Goal: Browse casually

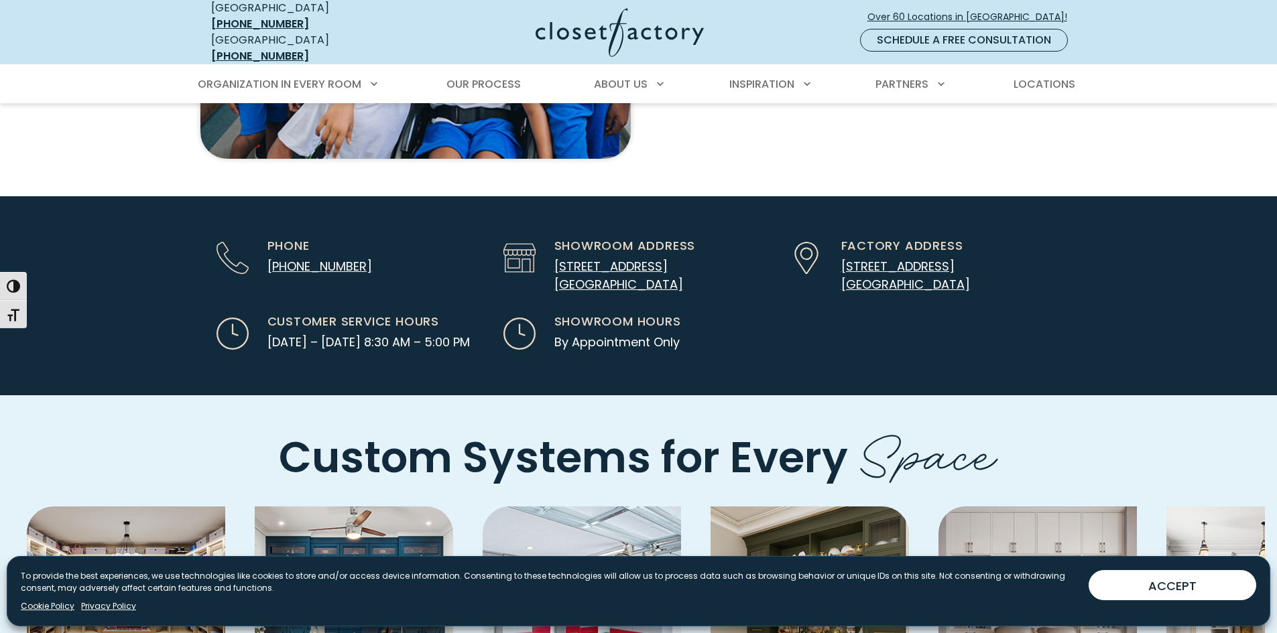
scroll to position [3618, 0]
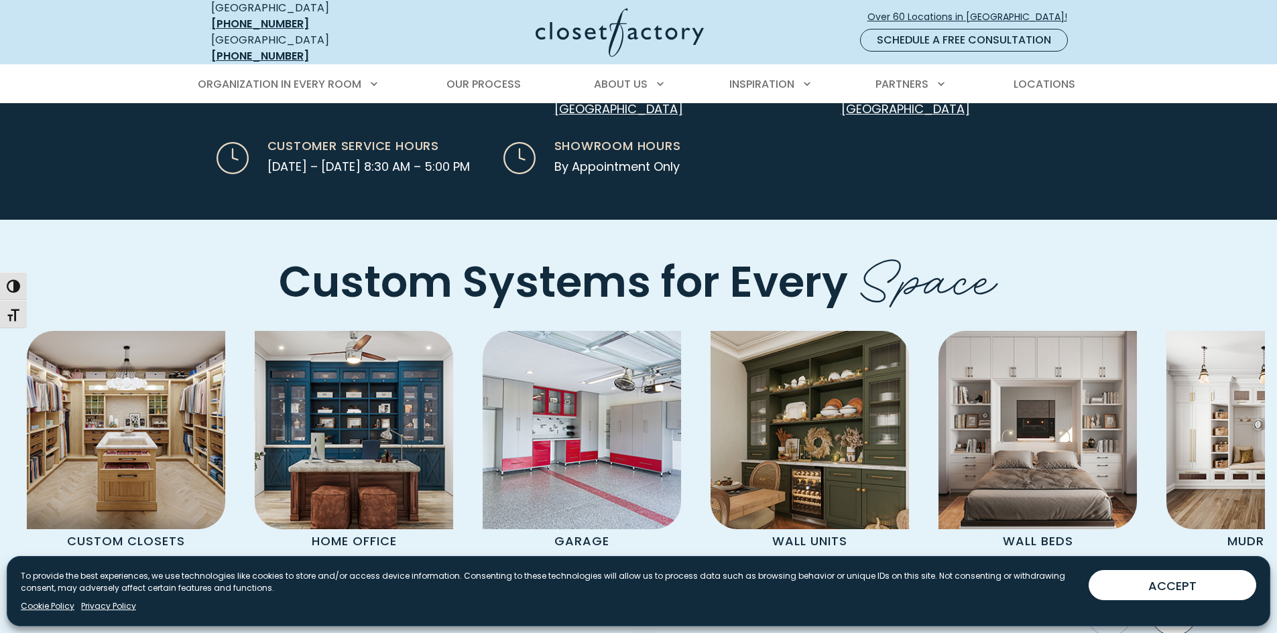
click at [1172, 603] on icon "Next slide" at bounding box center [1174, 612] width 10 height 18
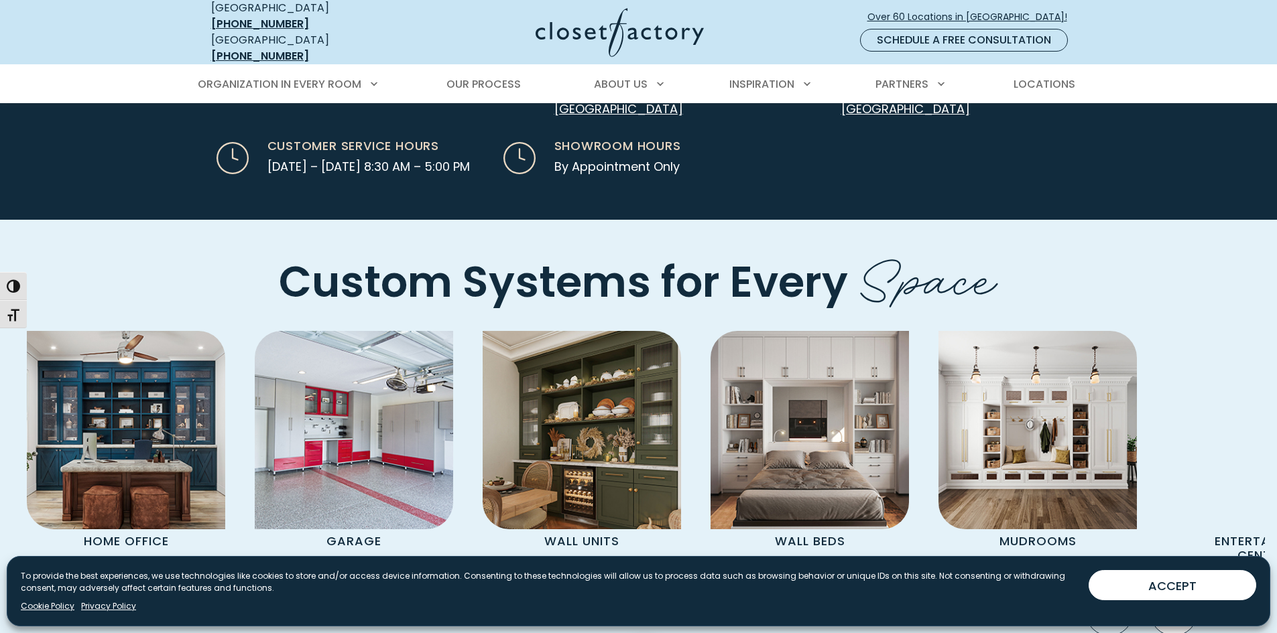
click at [1172, 603] on icon "Next slide" at bounding box center [1174, 612] width 10 height 18
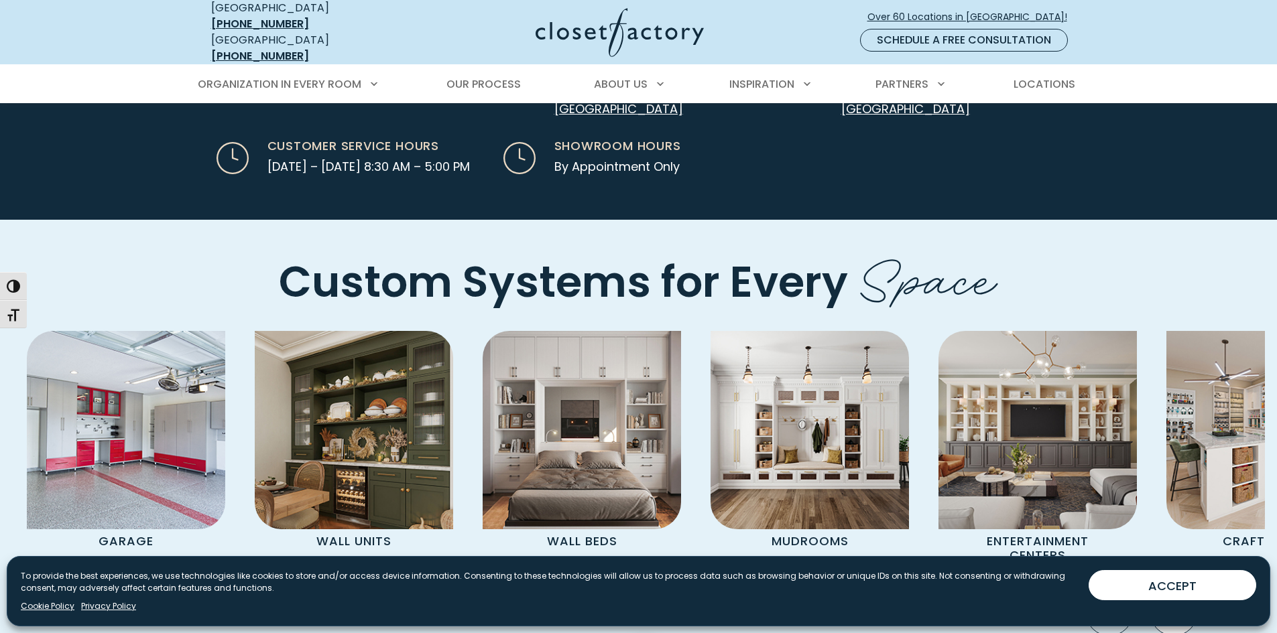
click at [1172, 603] on icon "Next slide" at bounding box center [1174, 612] width 10 height 18
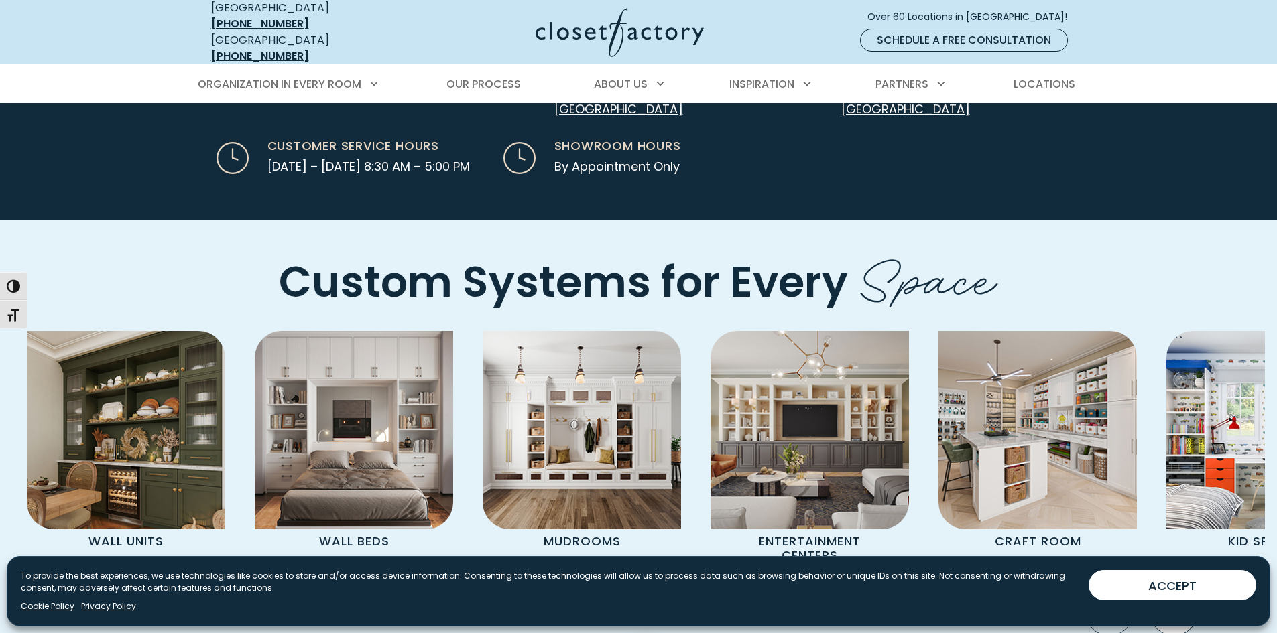
click at [1172, 603] on icon "Next slide" at bounding box center [1174, 612] width 10 height 18
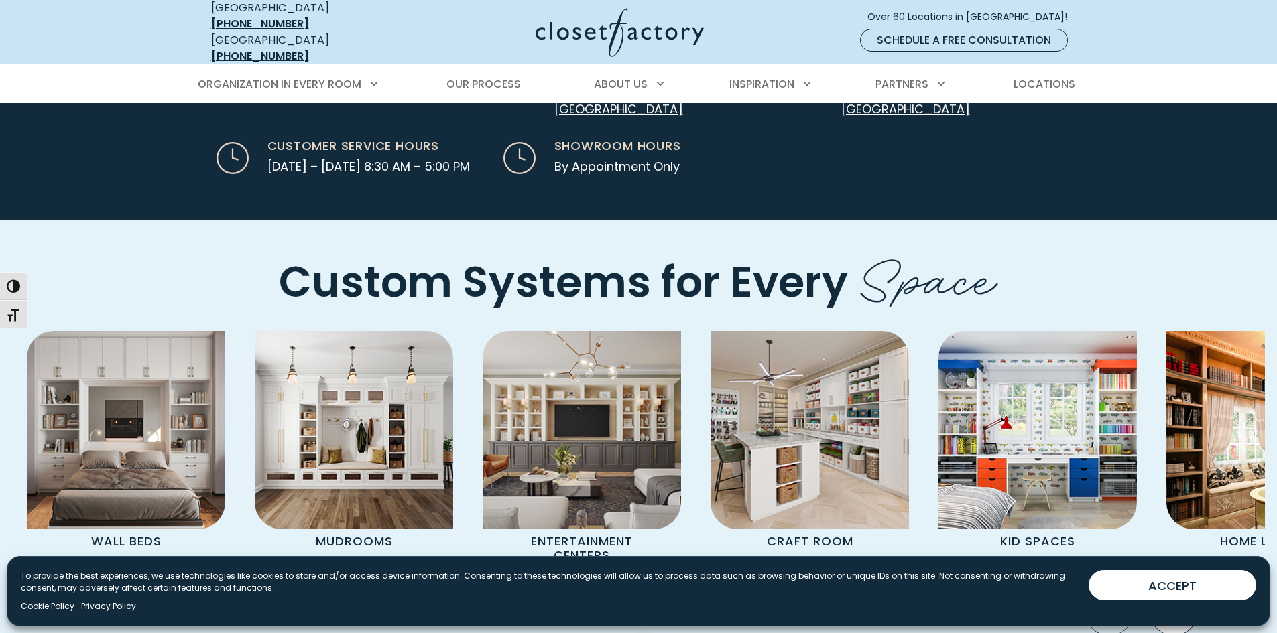
click at [1171, 603] on icon "Next slide" at bounding box center [1174, 612] width 10 height 18
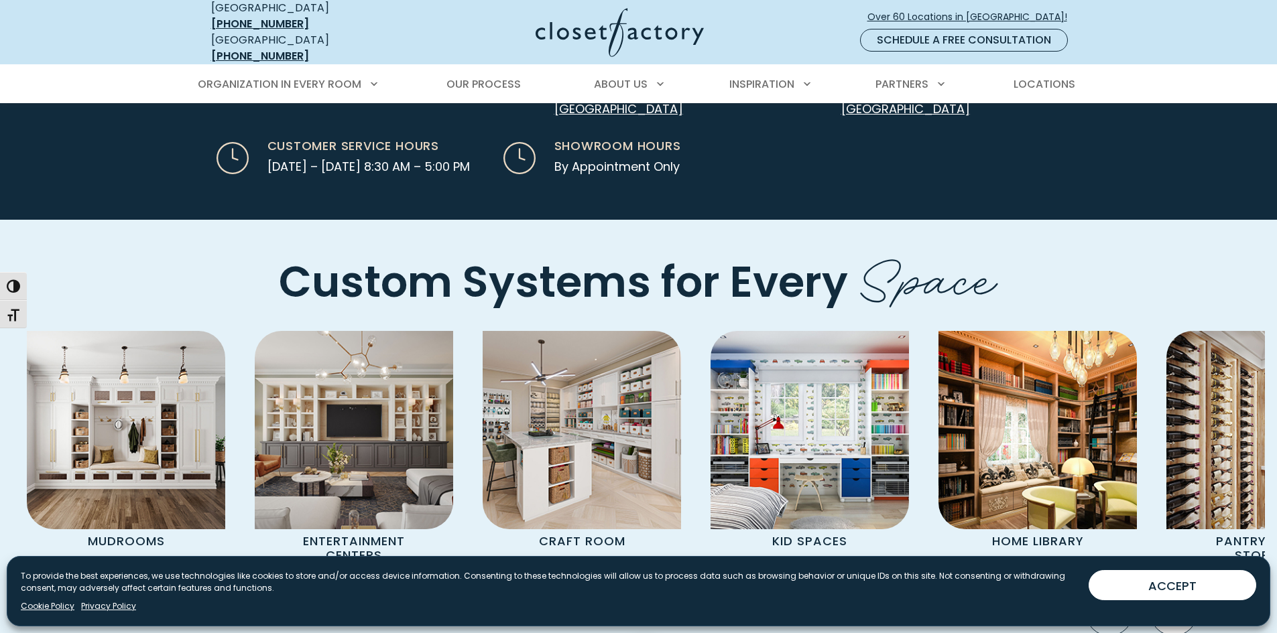
click at [1171, 603] on icon "Next slide" at bounding box center [1174, 612] width 10 height 18
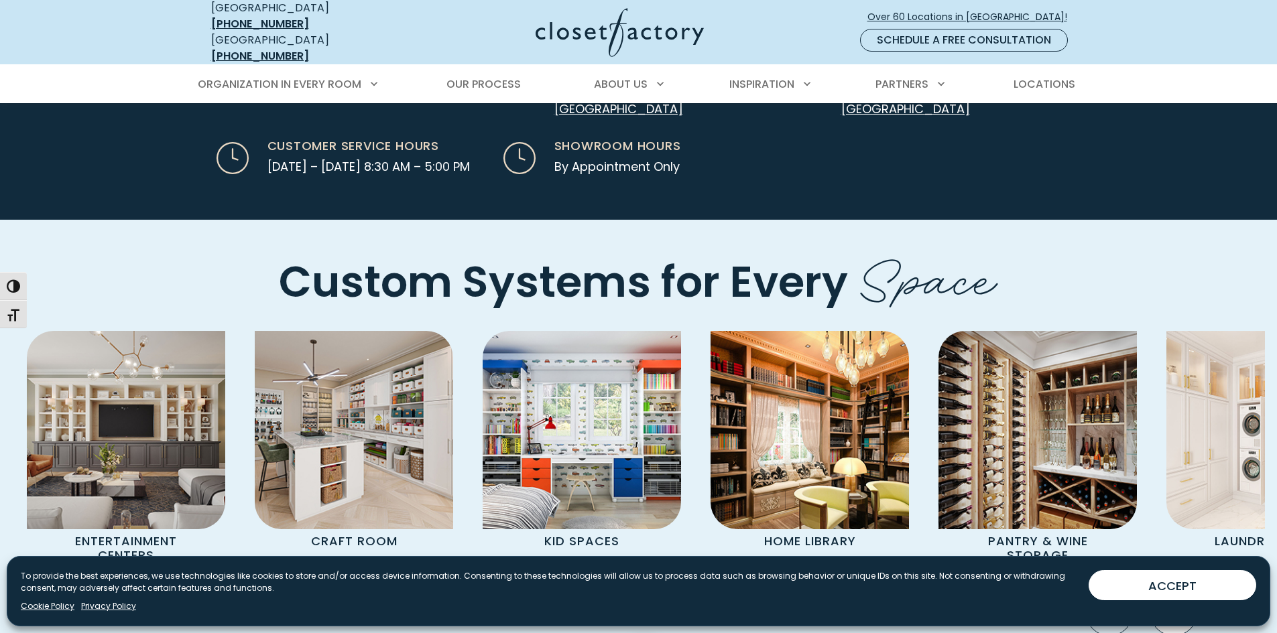
click at [1171, 603] on icon "Next slide" at bounding box center [1174, 612] width 10 height 18
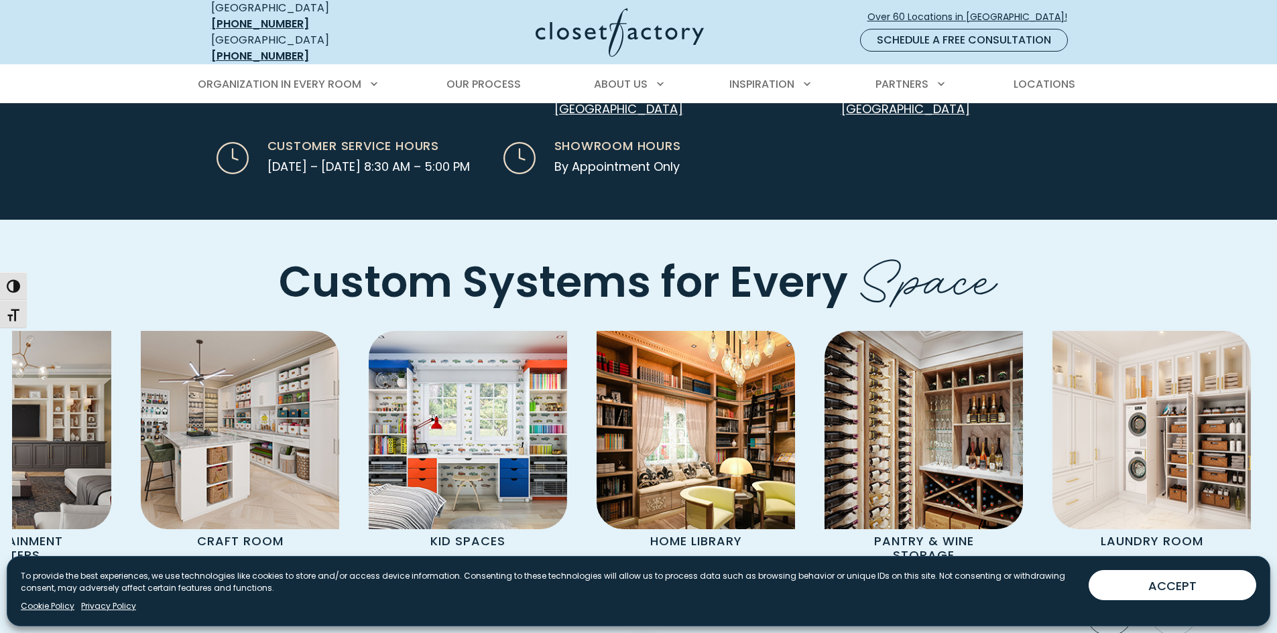
click at [1171, 603] on icon "Next slide" at bounding box center [1174, 612] width 10 height 18
click at [1100, 588] on icon "Previous slide" at bounding box center [1108, 611] width 47 height 47
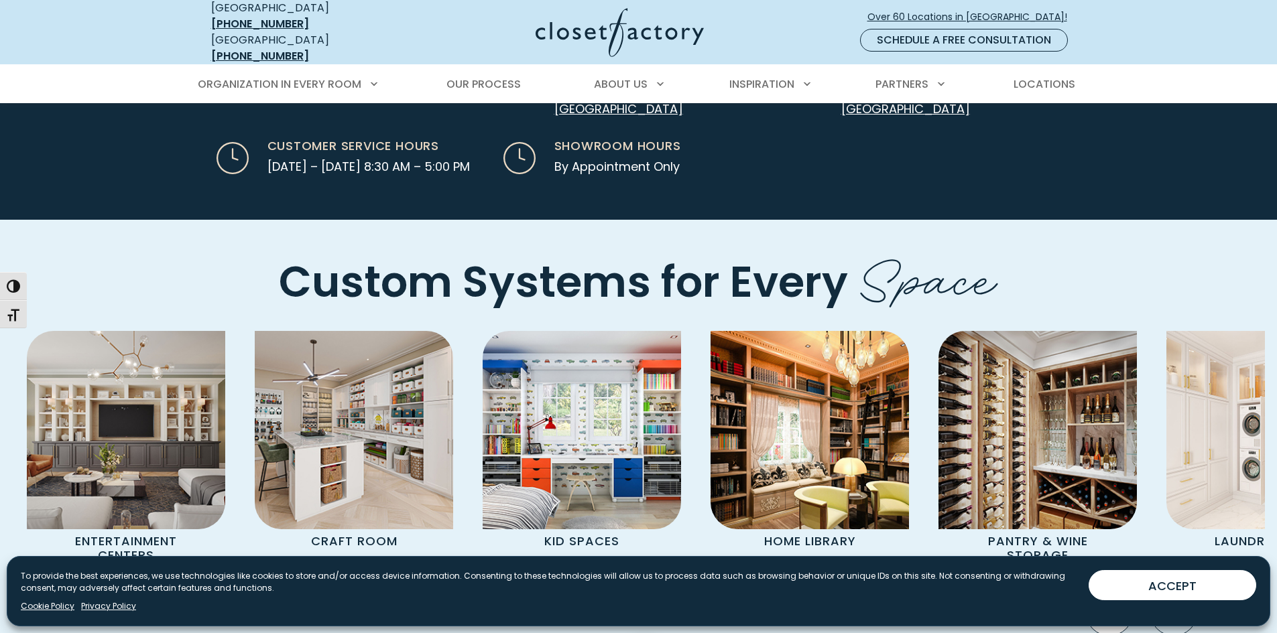
click at [1100, 588] on icon "Previous slide" at bounding box center [1108, 611] width 47 height 47
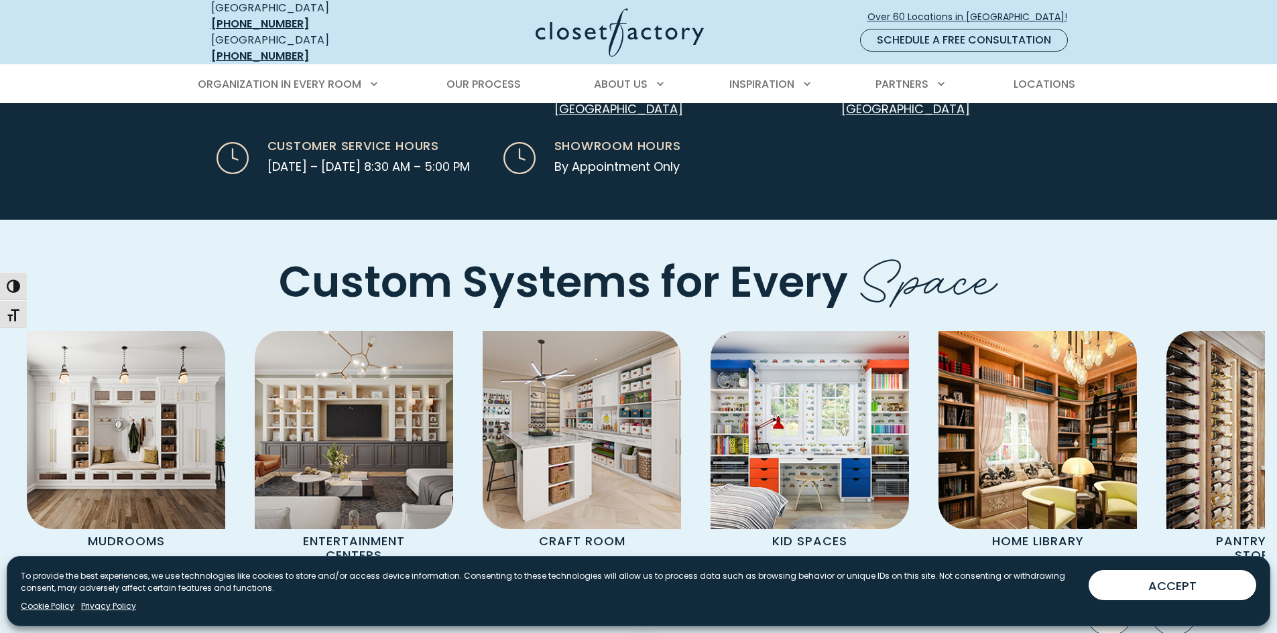
click at [1100, 588] on icon "Previous slide" at bounding box center [1108, 611] width 47 height 47
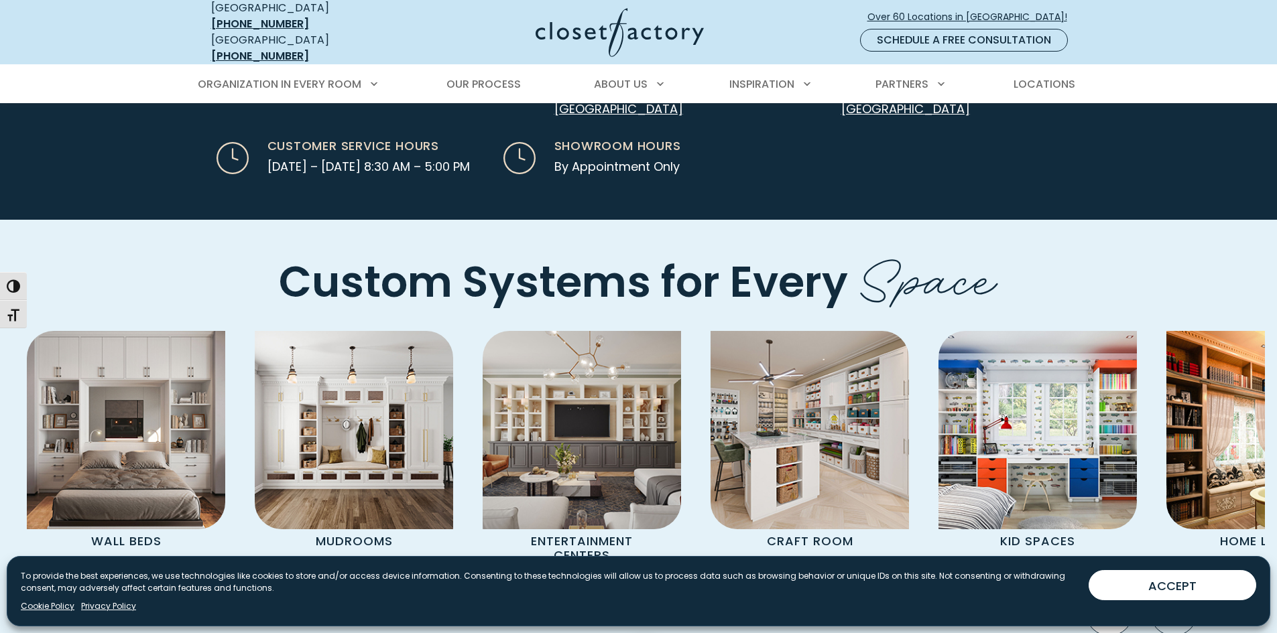
click at [1115, 588] on icon "Previous slide" at bounding box center [1108, 611] width 47 height 47
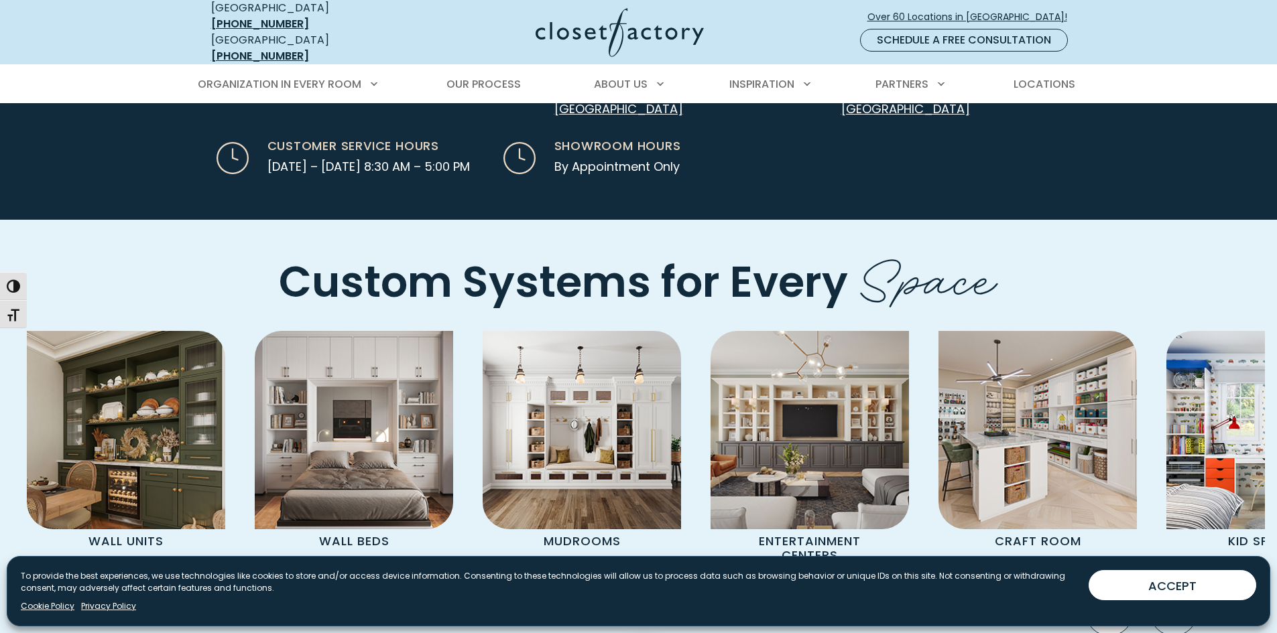
click at [1115, 588] on icon "Previous slide" at bounding box center [1108, 611] width 47 height 47
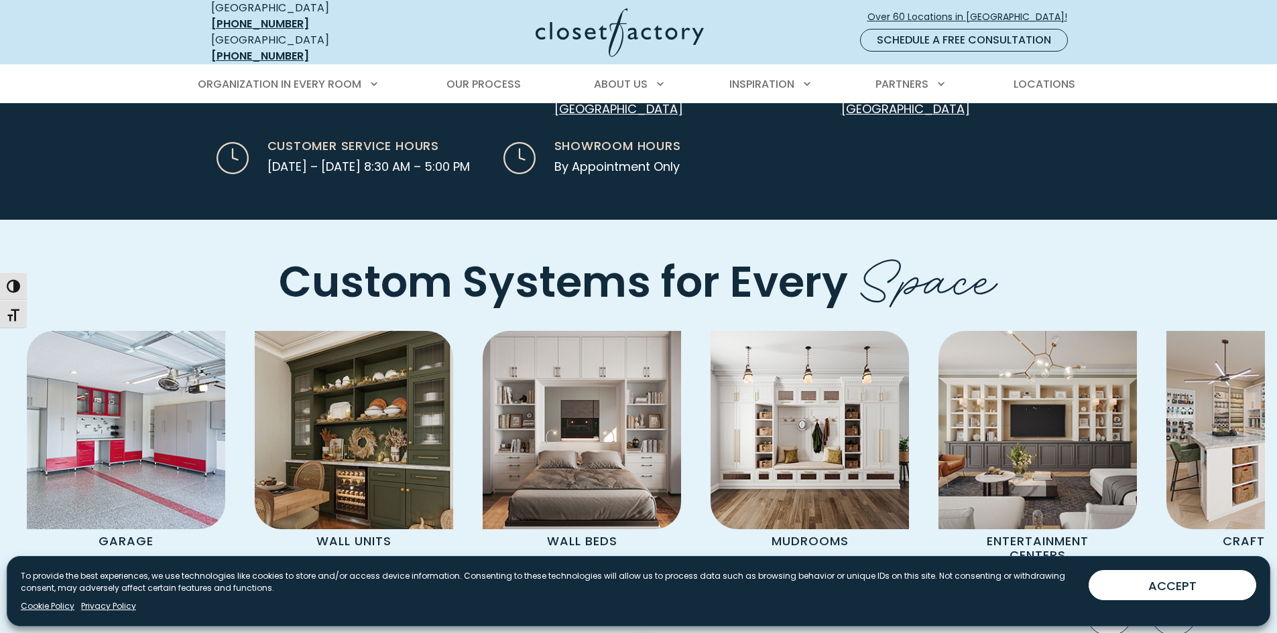
click at [1115, 588] on icon "Previous slide" at bounding box center [1108, 611] width 47 height 47
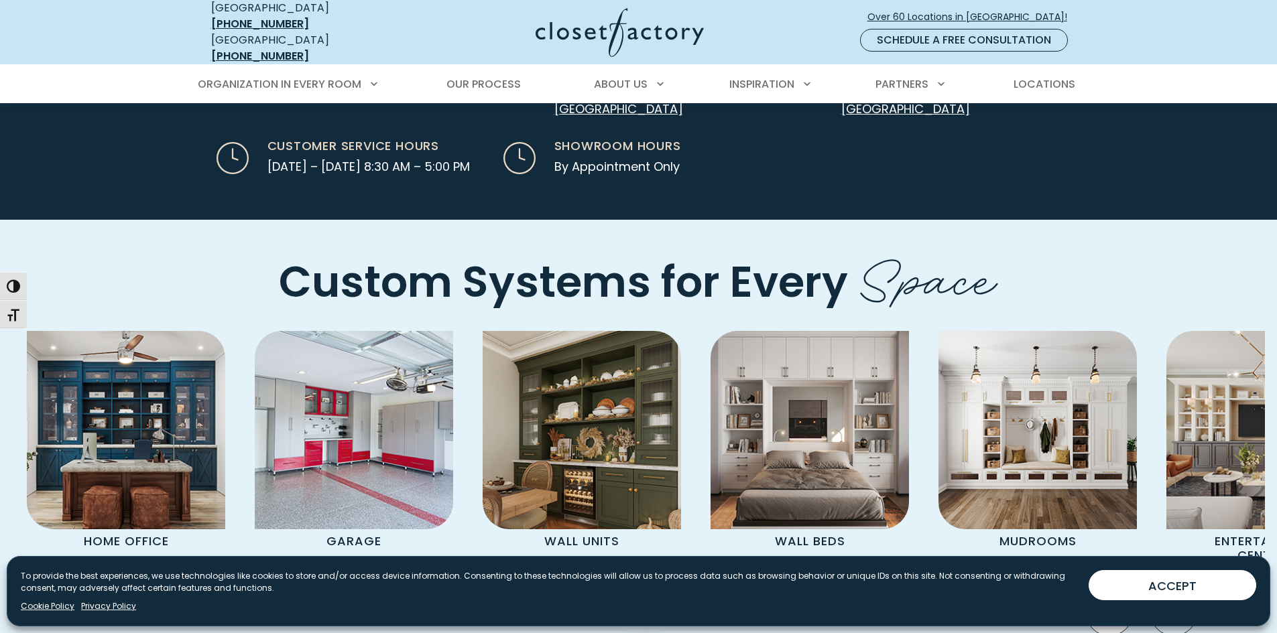
click at [1115, 588] on icon "Previous slide" at bounding box center [1108, 611] width 47 height 47
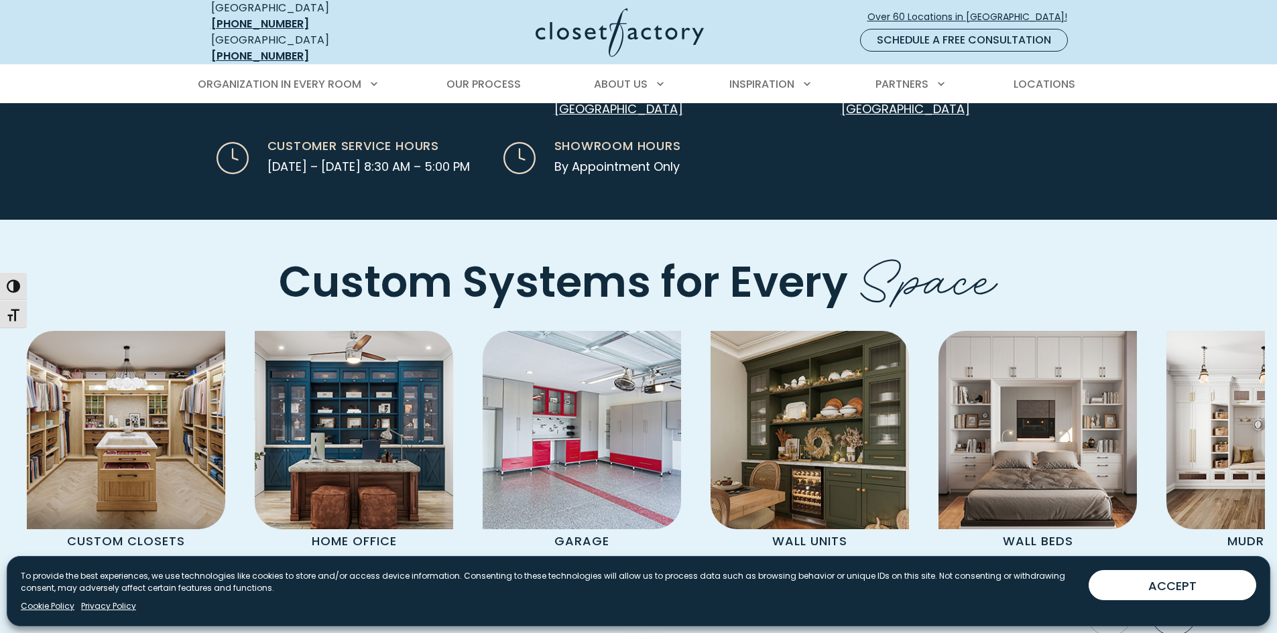
click at [1115, 588] on icon "Previous slide" at bounding box center [1108, 611] width 47 height 47
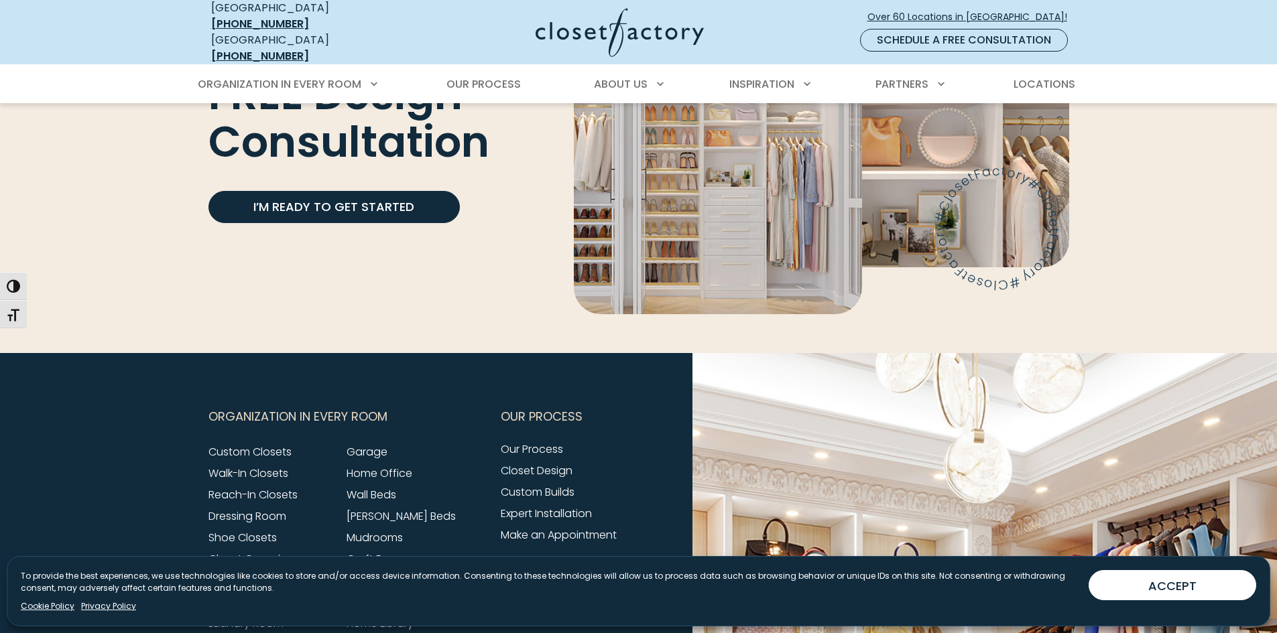
scroll to position [4342, 0]
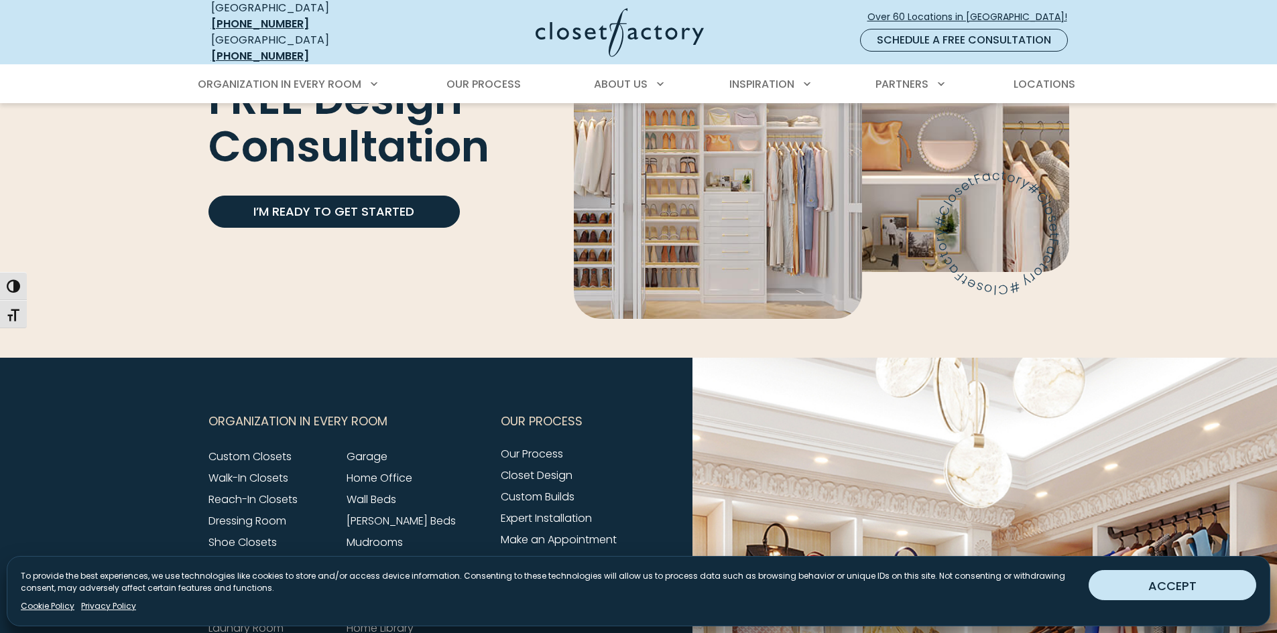
click at [1173, 588] on button "ACCEPT" at bounding box center [1172, 585] width 168 height 30
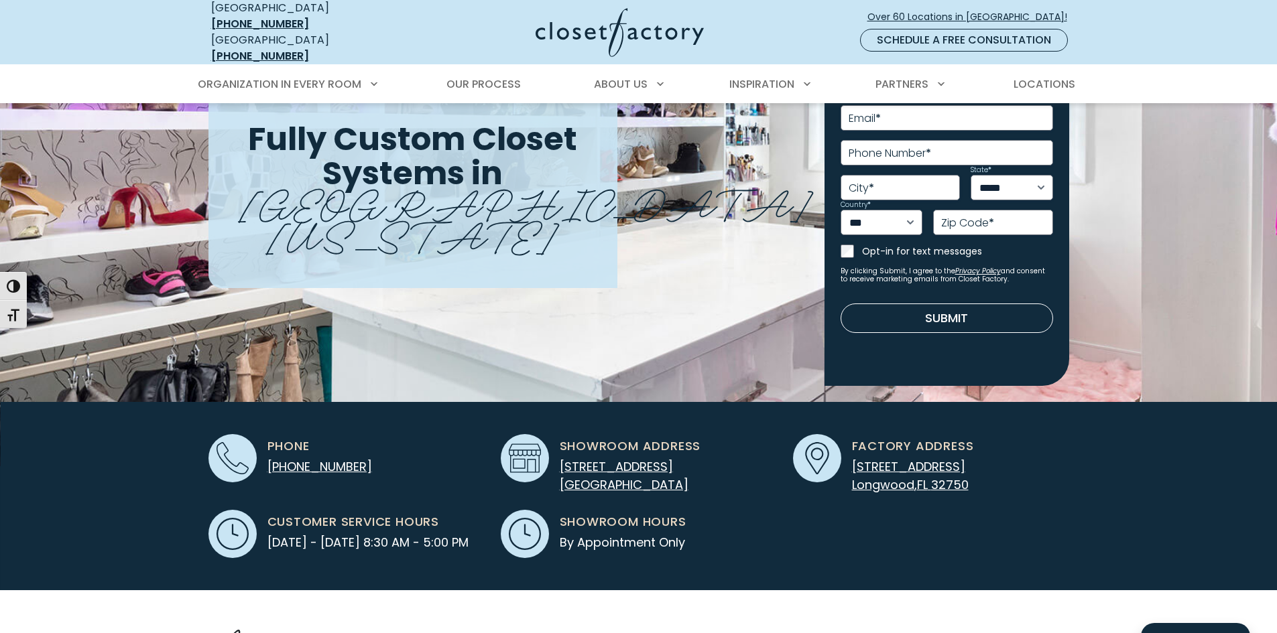
scroll to position [0, 0]
